Goal: Use online tool/utility

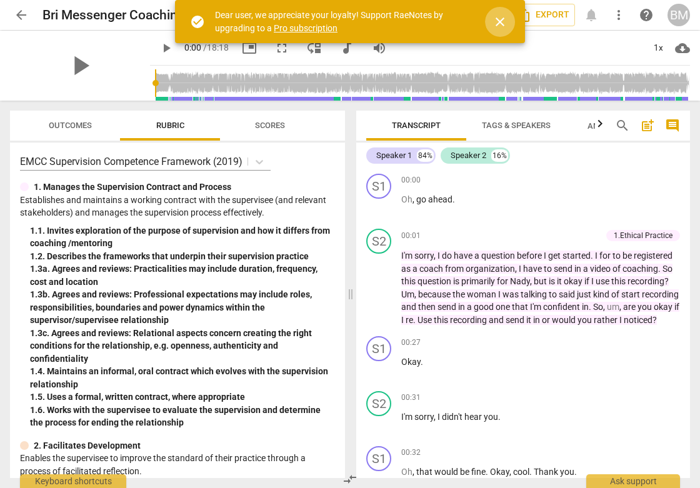
click at [500, 19] on span "close" at bounding box center [500, 21] width 15 height 15
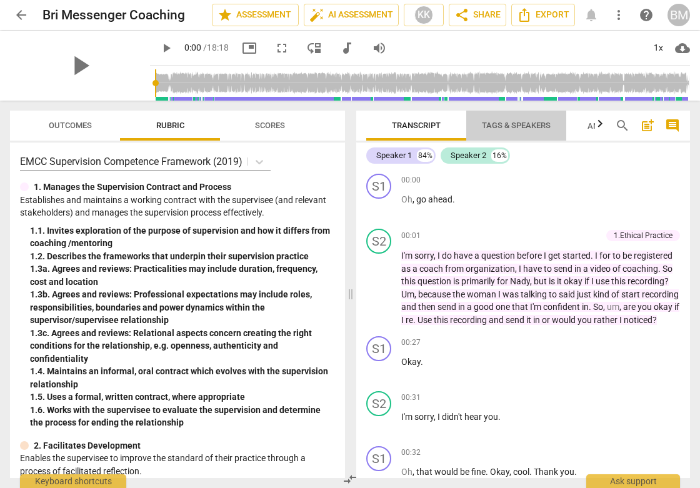
click at [501, 124] on span "Tags & Speakers" at bounding box center [516, 125] width 69 height 9
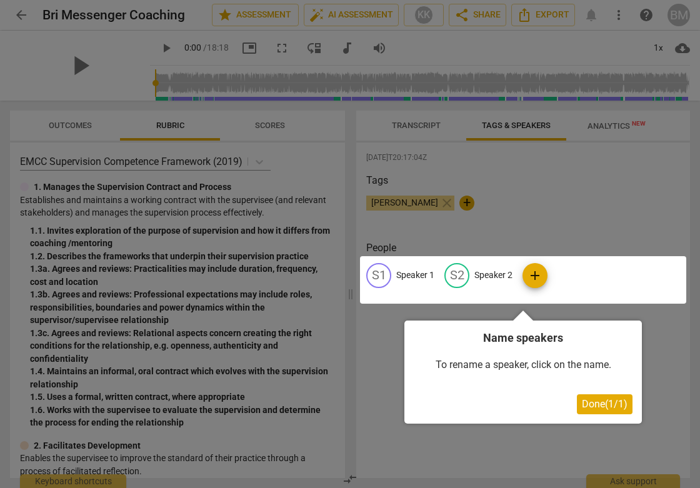
click at [593, 400] on span "Done ( 1 / 1 )" at bounding box center [605, 404] width 46 height 12
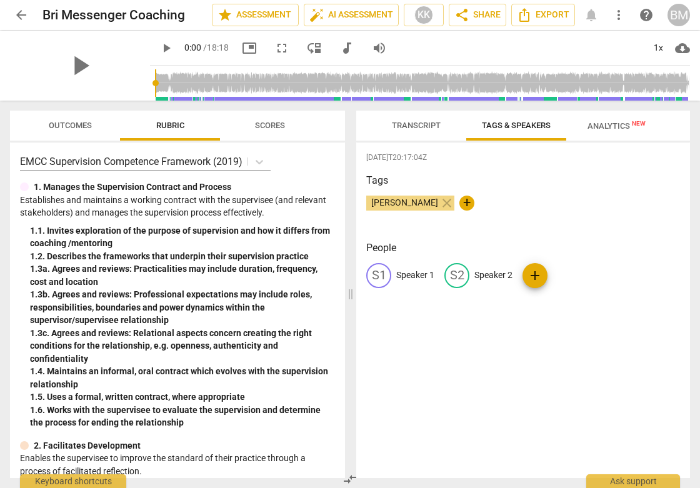
click at [611, 129] on span "Analytics New" at bounding box center [617, 125] width 58 height 9
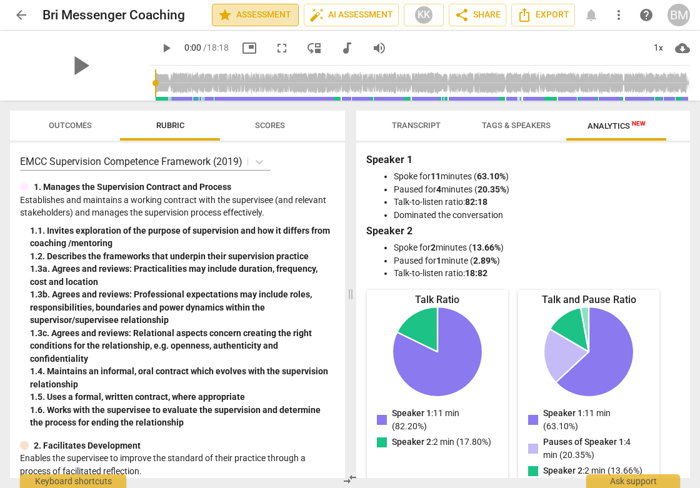
click at [238, 22] on span "star Assessment" at bounding box center [256, 15] width 76 height 15
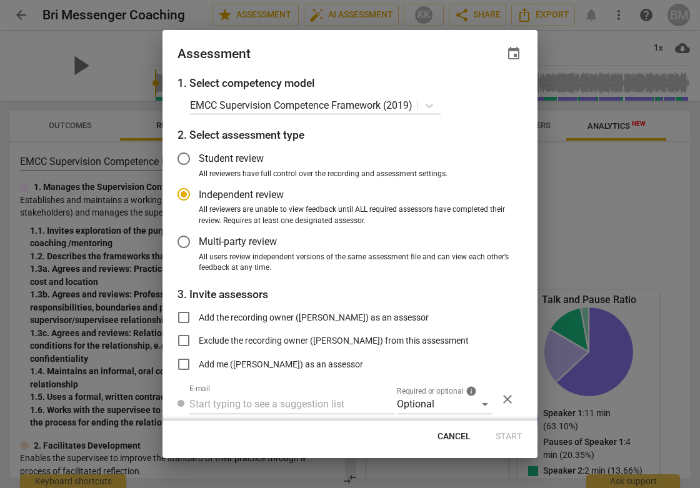
click at [451, 434] on span "Cancel" at bounding box center [454, 437] width 33 height 13
radio input "false"
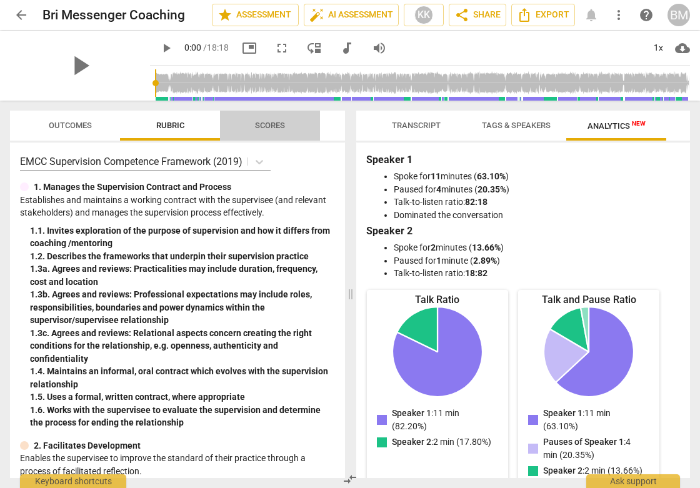
click at [277, 122] on span "Scores" at bounding box center [270, 125] width 30 height 9
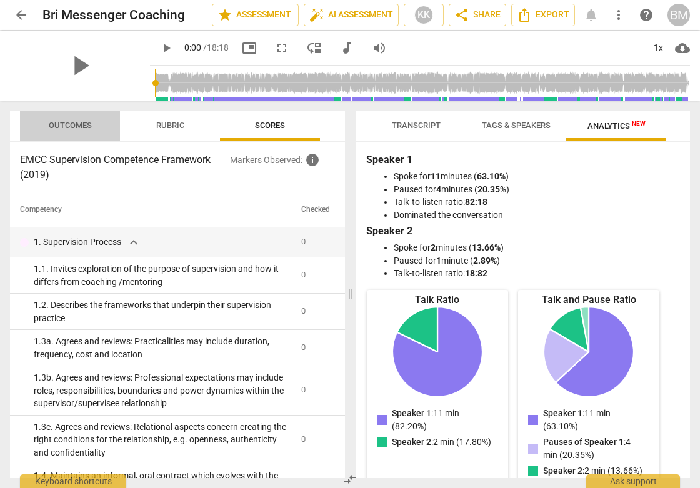
click at [51, 134] on span "Outcomes" at bounding box center [70, 126] width 73 height 17
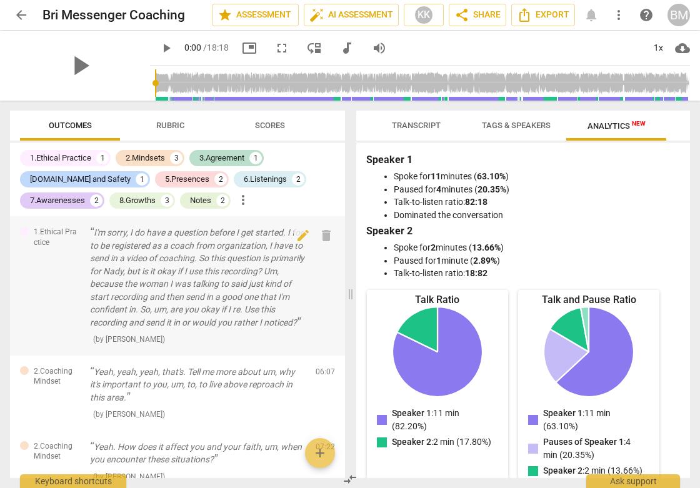
scroll to position [4, 0]
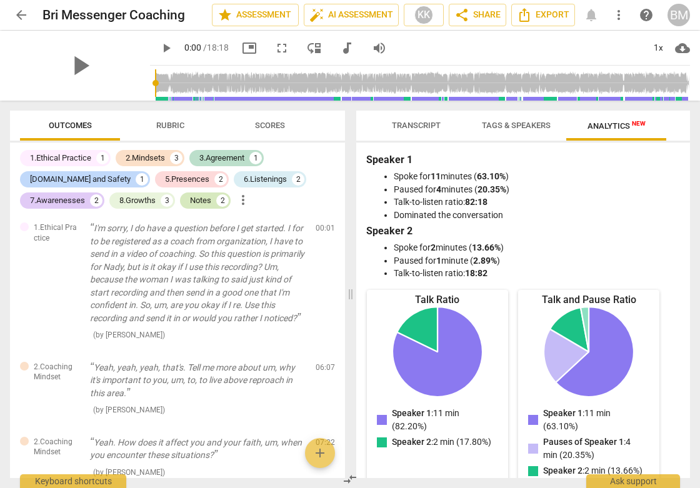
click at [198, 198] on div "Notes" at bounding box center [200, 200] width 21 height 13
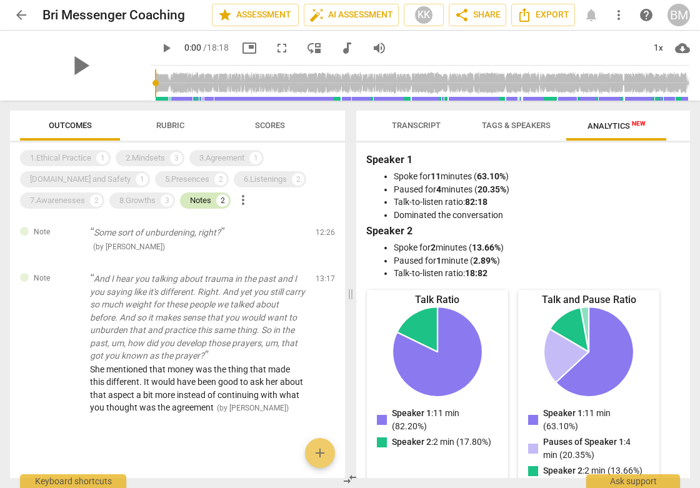
scroll to position [0, 0]
click at [89, 160] on div "1.Ethical Practice" at bounding box center [60, 158] width 61 height 13
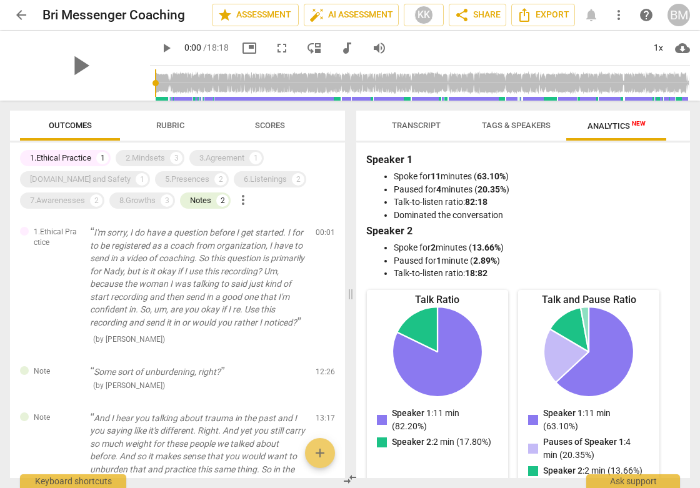
click at [298, 171] on div "1.Ethical Practice 1 2.Mindsets 3 3.Agreement 1 [DOMAIN_NAME] and Safety 1 5.Pr…" at bounding box center [182, 180] width 325 height 64
click at [203, 161] on div "3.Agreement" at bounding box center [221, 158] width 45 height 13
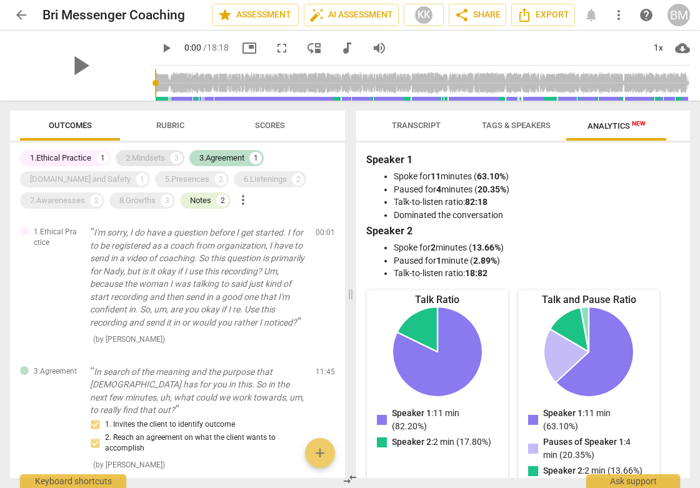
click at [153, 158] on div "2.Mindsets" at bounding box center [145, 158] width 39 height 13
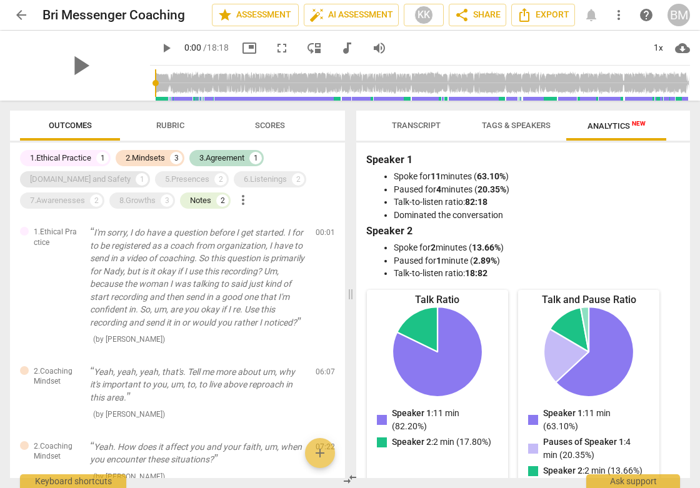
click at [79, 176] on div "[DOMAIN_NAME] and Safety" at bounding box center [80, 179] width 101 height 13
click at [165, 176] on div "5.Presences" at bounding box center [187, 179] width 44 height 13
click at [244, 180] on div "6.Listenings" at bounding box center [265, 179] width 43 height 13
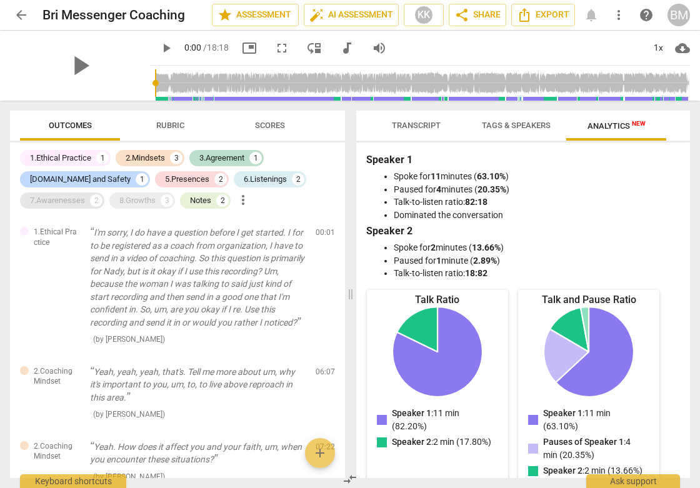
click at [63, 198] on div "7.Awarenesses" at bounding box center [57, 200] width 55 height 13
click at [137, 198] on div "8.Growths" at bounding box center [137, 200] width 36 height 13
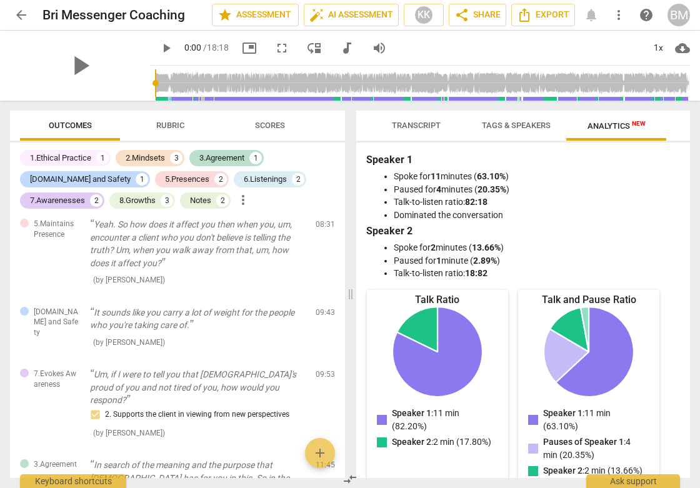
scroll to position [435, 0]
